Goal: Transaction & Acquisition: Purchase product/service

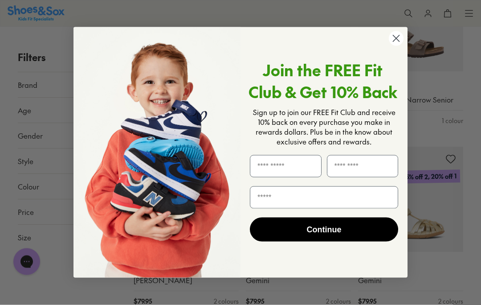
scroll to position [1503, 0]
click at [395, 46] on circle "Close dialog" at bounding box center [396, 38] width 15 height 15
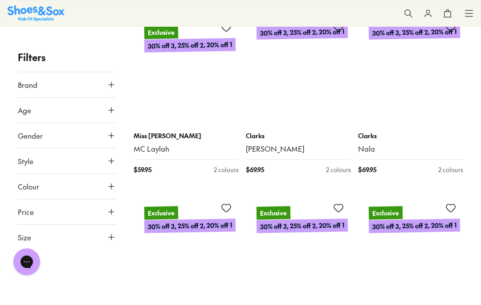
scroll to position [3258, 0]
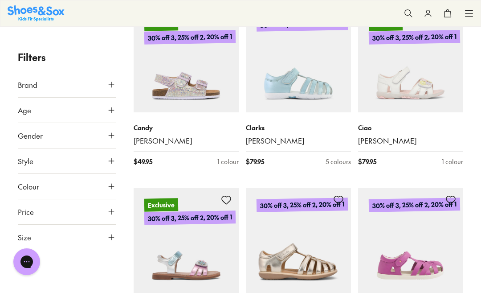
scroll to position [5066, 0]
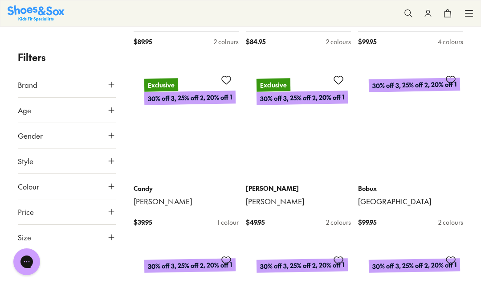
scroll to position [6661, 0]
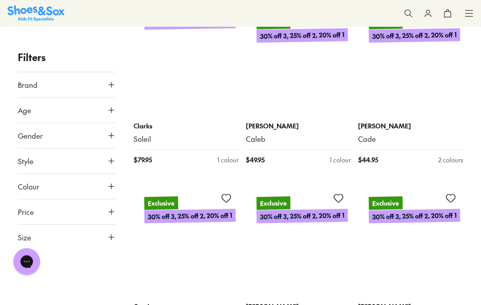
scroll to position [8897, 0]
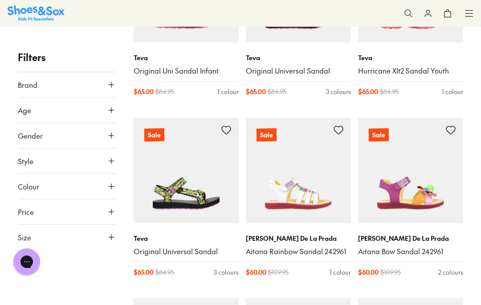
scroll to position [13115, 0]
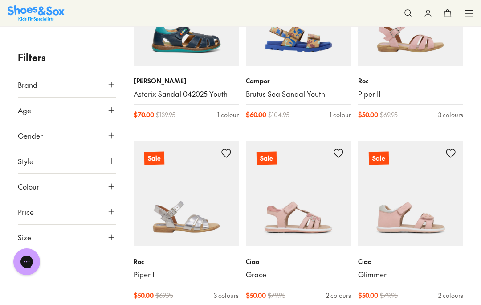
scroll to position [13630, 0]
click at [308, 171] on img at bounding box center [298, 193] width 105 height 105
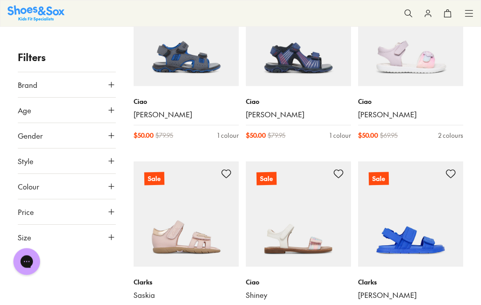
scroll to position [13971, 0]
click at [301, 177] on img at bounding box center [298, 213] width 105 height 105
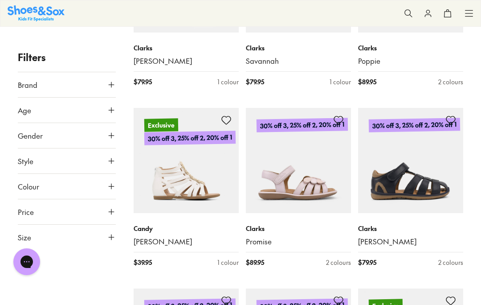
scroll to position [14927, 0]
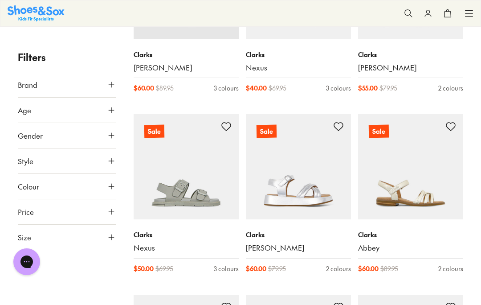
scroll to position [15823, 0]
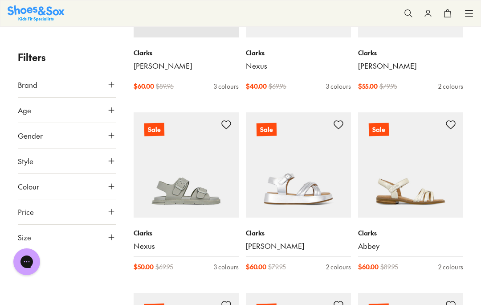
click at [42, 244] on button "Size" at bounding box center [67, 236] width 98 height 25
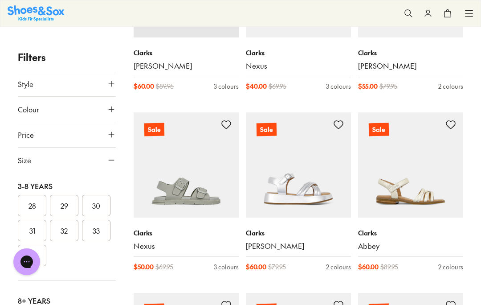
scroll to position [209, 0]
click at [32, 258] on button "34" at bounding box center [32, 254] width 29 height 21
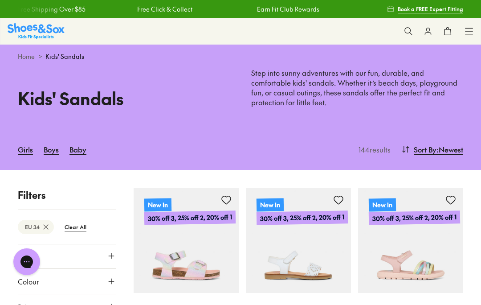
click at [439, 151] on span ": Newest" at bounding box center [449, 149] width 27 height 11
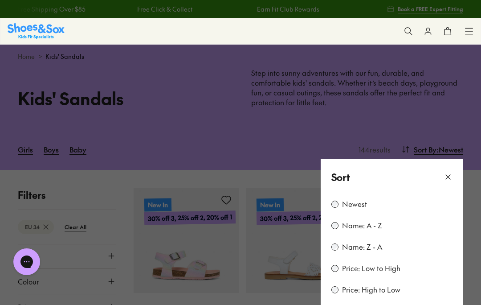
click at [399, 264] on label "Price: Low to High" at bounding box center [371, 268] width 58 height 10
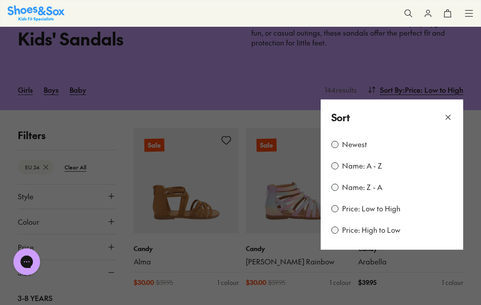
click at [391, 209] on label "Price: Low to High" at bounding box center [371, 209] width 58 height 10
click at [450, 122] on button at bounding box center [448, 117] width 9 height 15
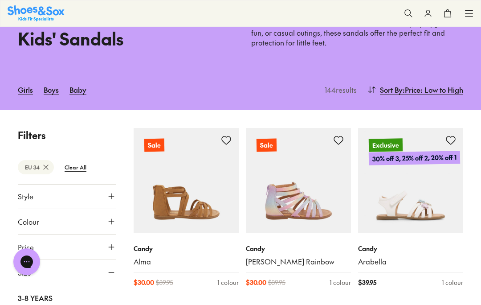
type input "***"
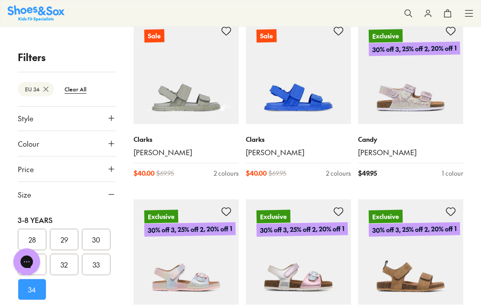
scroll to position [712, 0]
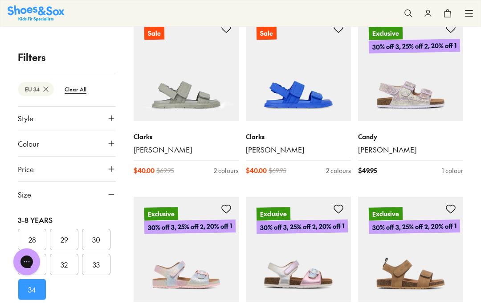
click at [203, 263] on img at bounding box center [186, 248] width 105 height 105
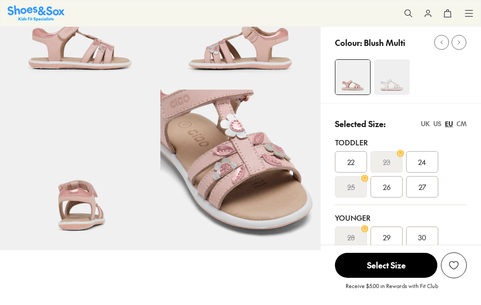
scroll to position [128, 0]
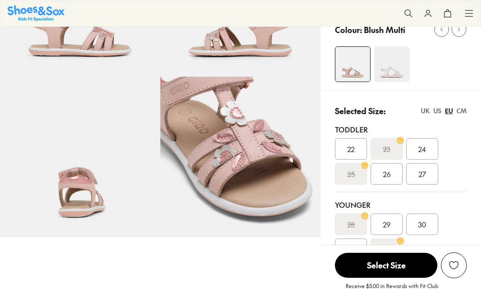
select select "*"
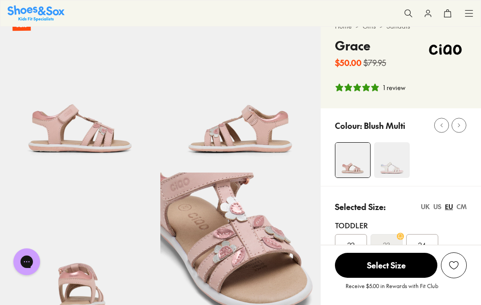
scroll to position [32, 0]
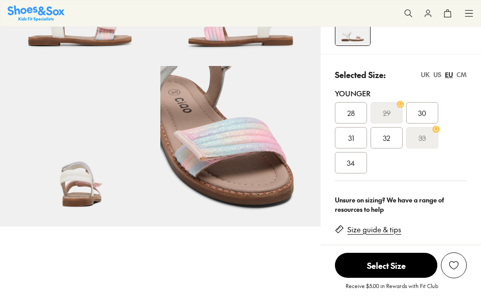
select select "*"
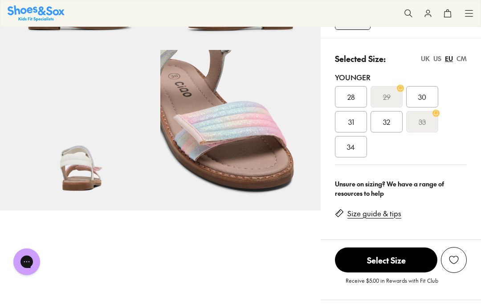
click at [357, 151] on div "34" at bounding box center [351, 146] width 32 height 21
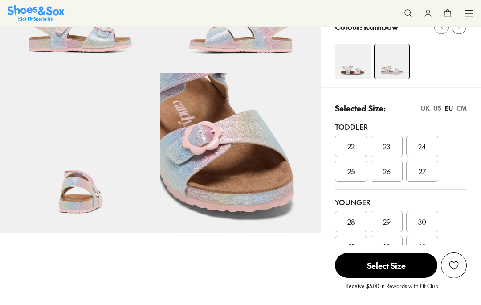
select select "*"
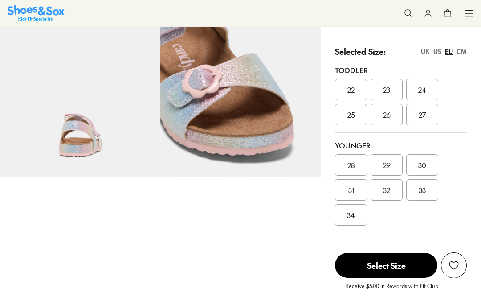
scroll to position [189, 0]
click at [350, 218] on span "34" at bounding box center [351, 214] width 8 height 11
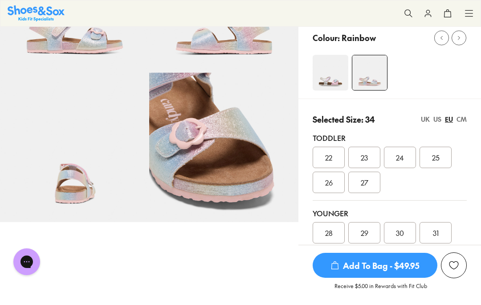
scroll to position [107, 0]
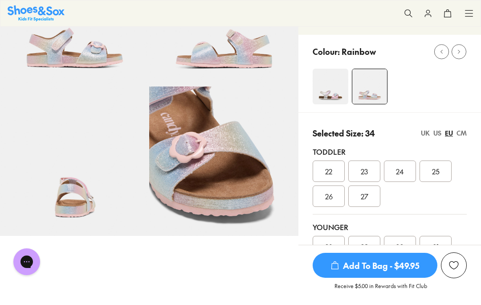
click at [411, 277] on span "Add To Bag - $49.95" at bounding box center [375, 265] width 125 height 25
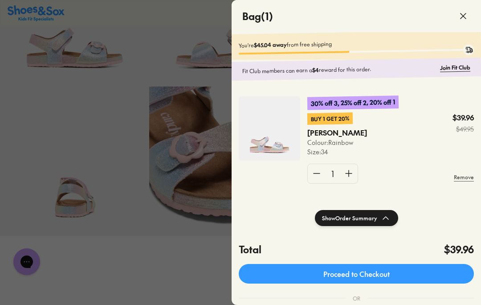
click at [403, 273] on link "Proceed to Checkout" at bounding box center [356, 274] width 235 height 20
